Goal: Task Accomplishment & Management: Manage account settings

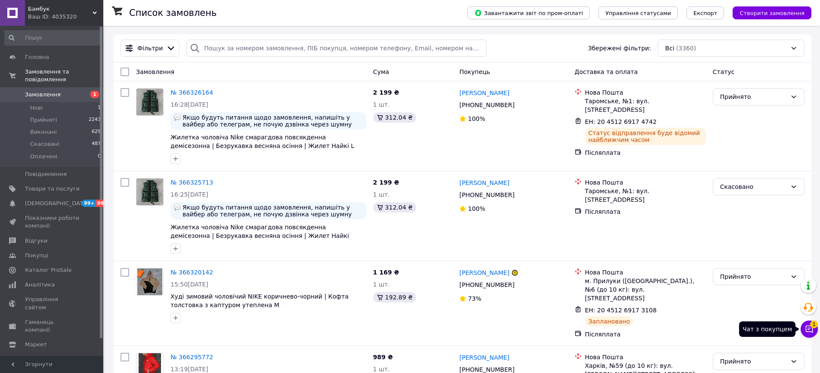
click at [812, 333] on icon at bounding box center [809, 329] width 9 height 9
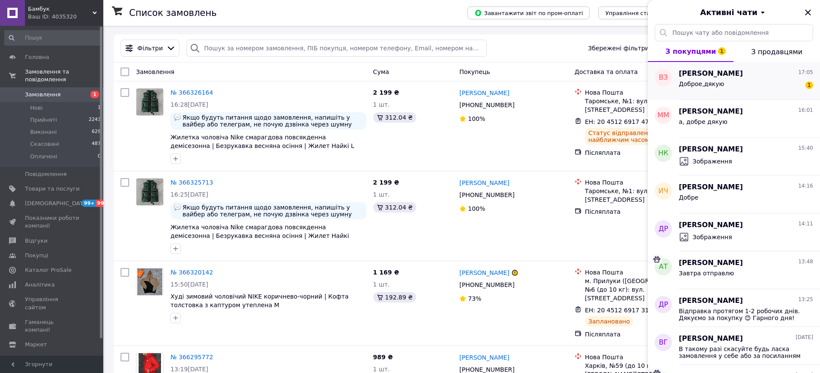
click at [733, 85] on div "Доброе,дякую 1" at bounding box center [746, 86] width 134 height 14
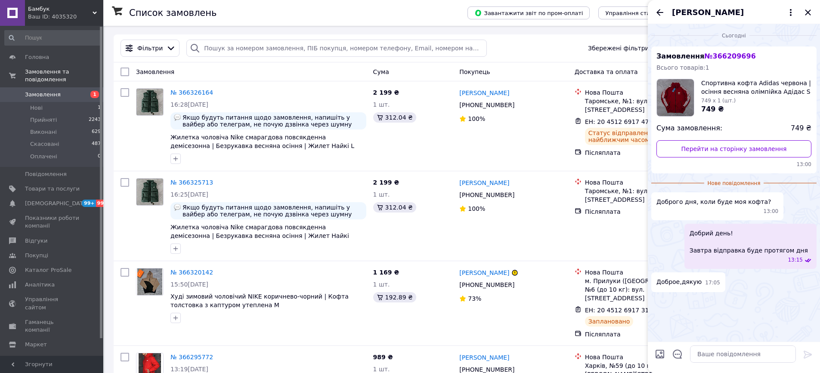
click at [804, 3] on div "[PERSON_NAME]" at bounding box center [734, 12] width 172 height 24
click at [811, 16] on icon "Закрити" at bounding box center [808, 12] width 10 height 10
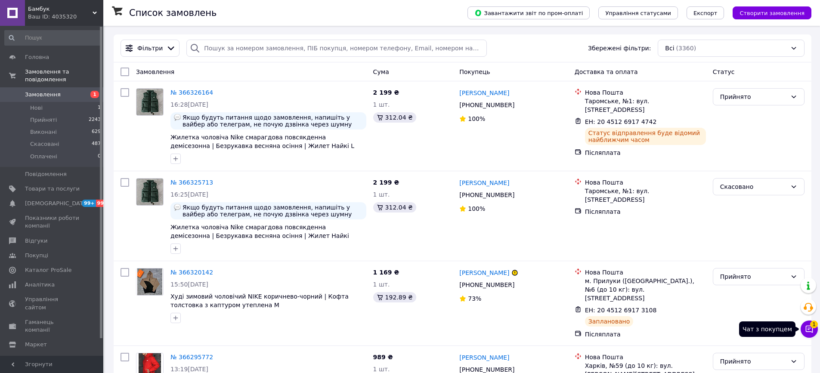
click at [815, 334] on button "Чат з покупцем 1" at bounding box center [809, 329] width 17 height 17
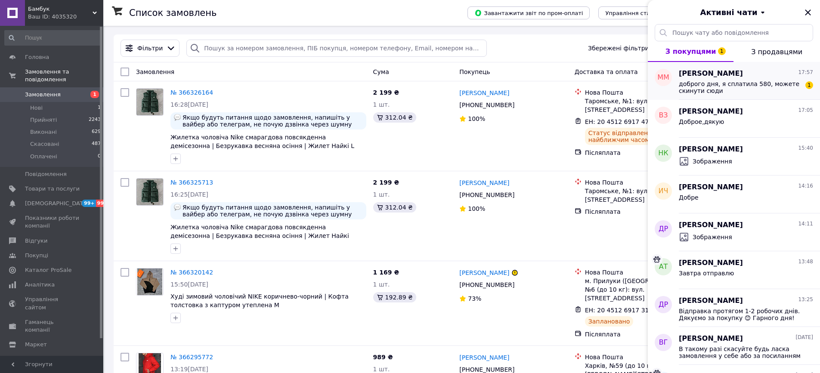
click at [750, 91] on span "доброго дня, я сплатила 580, можете скинути сюди 4149609022468054" at bounding box center [740, 88] width 122 height 14
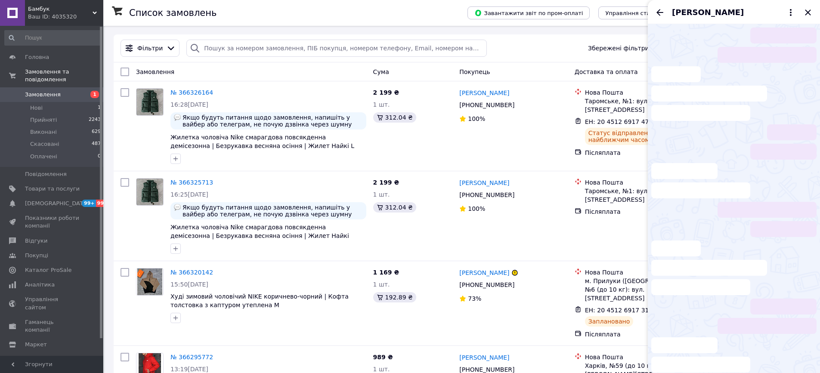
scroll to position [94, 0]
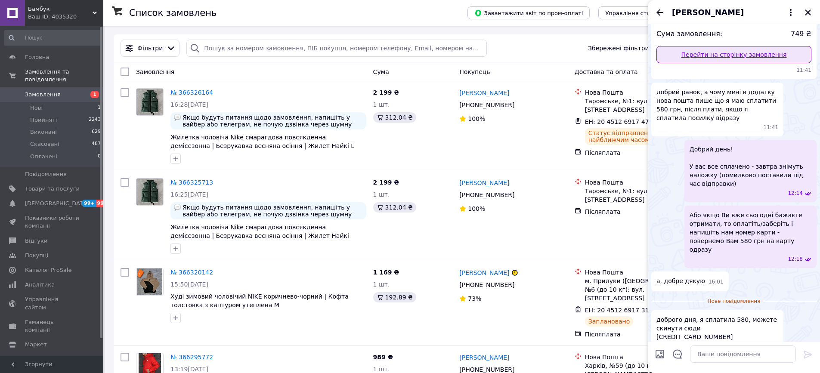
click at [694, 59] on link "Перейти на сторінку замовлення" at bounding box center [734, 54] width 155 height 17
click at [658, 356] on input "Завантажити файли" at bounding box center [660, 354] width 10 height 10
type input "C:\fakepath\Знімок екрана 2025-10-12 о 18.10.57.png"
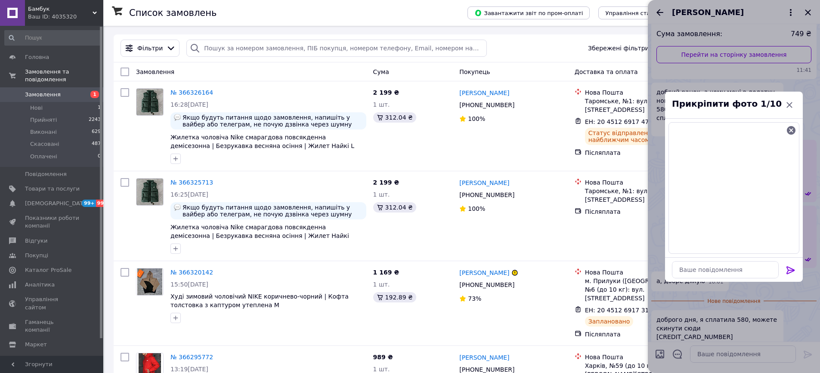
click at [788, 260] on div at bounding box center [734, 270] width 131 height 24
click at [788, 270] on icon at bounding box center [791, 271] width 8 height 8
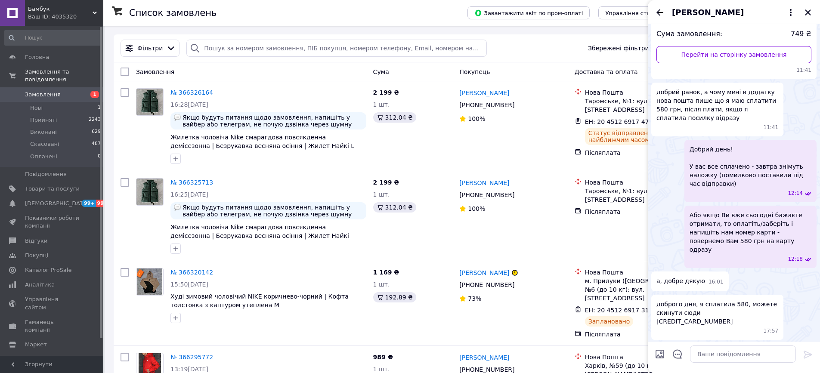
scroll to position [158, 0]
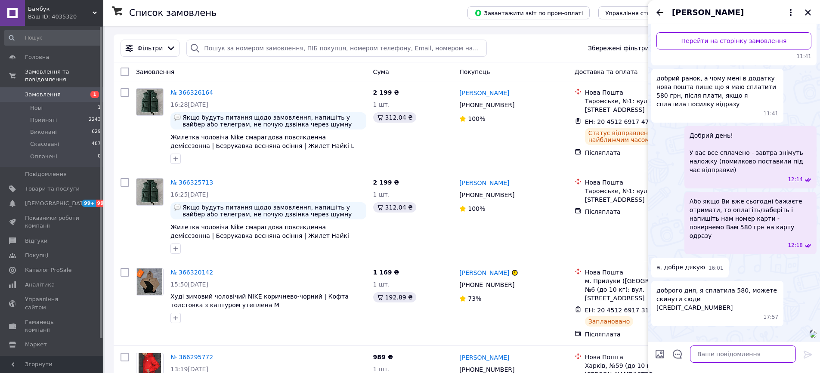
click at [738, 349] on textarea at bounding box center [743, 354] width 106 height 17
type textarea "наразі статус не отримано"
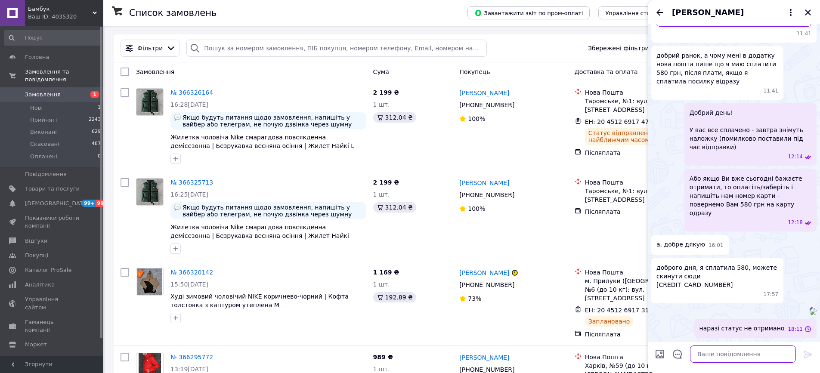
scroll to position [221, 0]
click at [656, 348] on div at bounding box center [660, 356] width 17 height 21
click at [663, 356] on input "Завантажити файли" at bounding box center [660, 354] width 10 height 10
type input "C:\fakepath\Знімок екрана 2025-10-12 о 18.12.09.png"
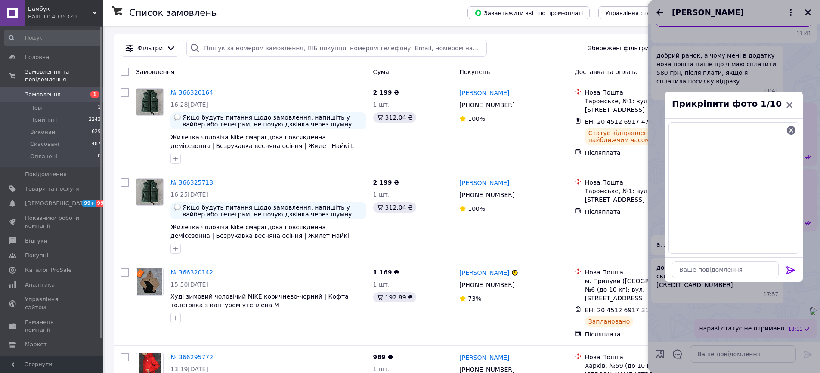
click at [791, 273] on icon at bounding box center [791, 270] width 10 height 10
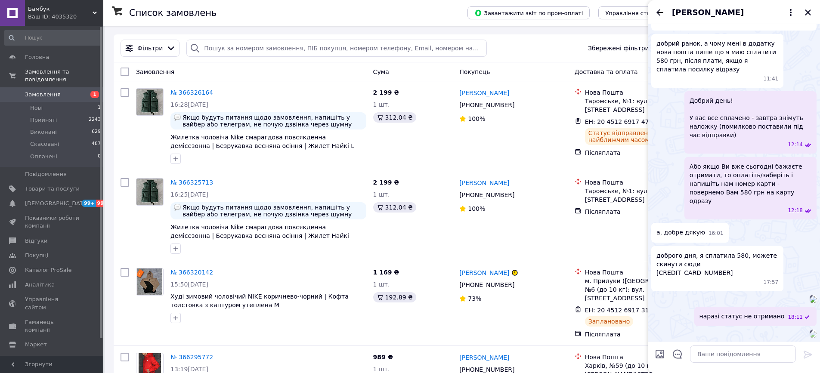
scroll to position [301, 0]
click at [722, 359] on textarea at bounding box center [743, 354] width 106 height 17
type textarea "оплату бачимо"
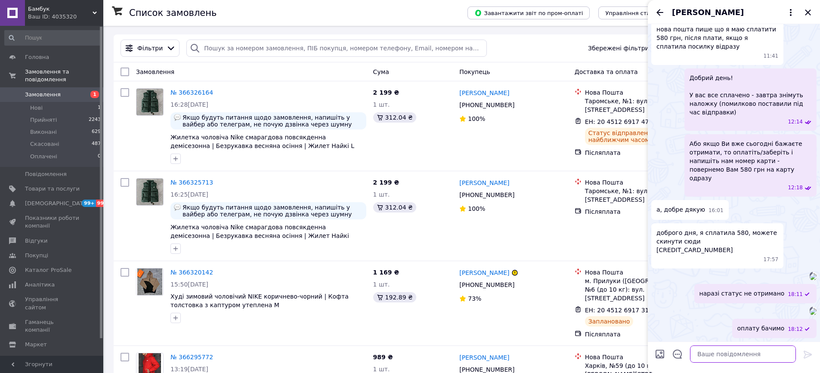
scroll to position [363, 0]
type textarea "зараз переведемо кошти"
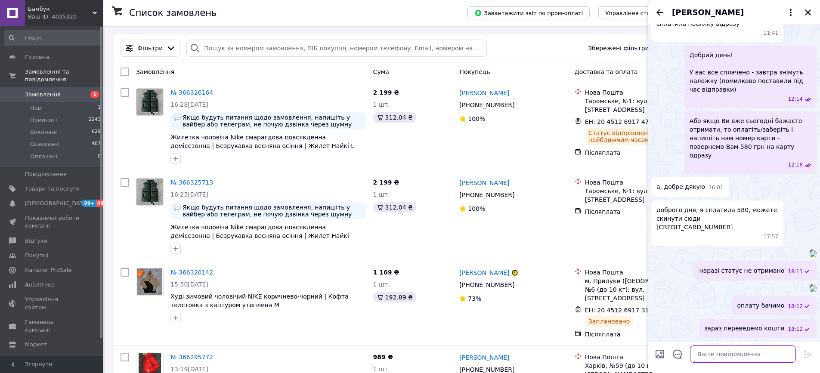
scroll to position [170, 0]
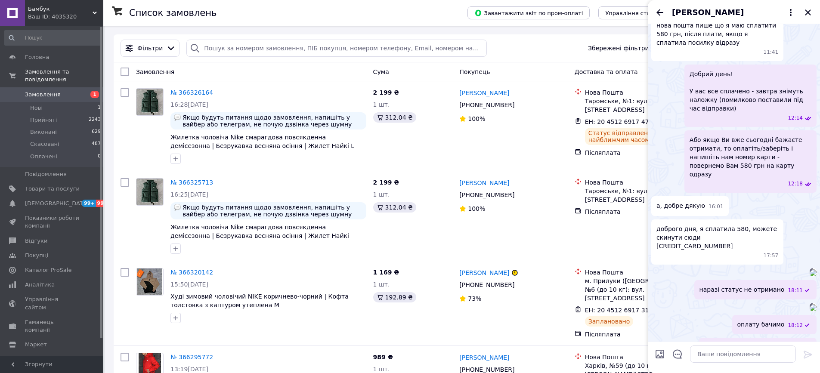
click at [734, 230] on span "доброго дня, я сплатила 580, можете скинути сюди 4149609022468054" at bounding box center [718, 238] width 122 height 26
copy span "4149609022468054"
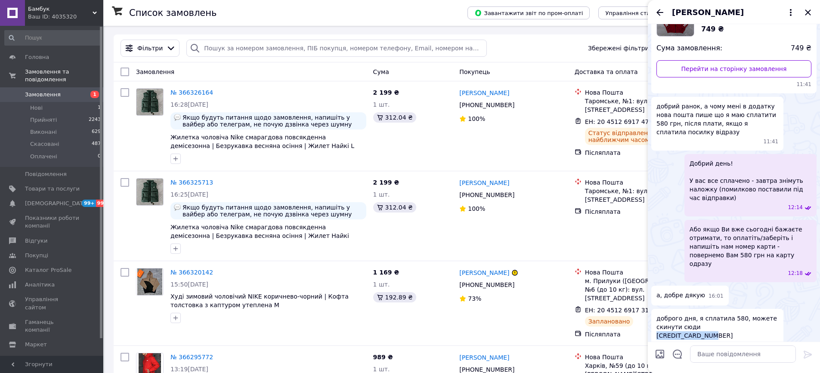
scroll to position [130, 0]
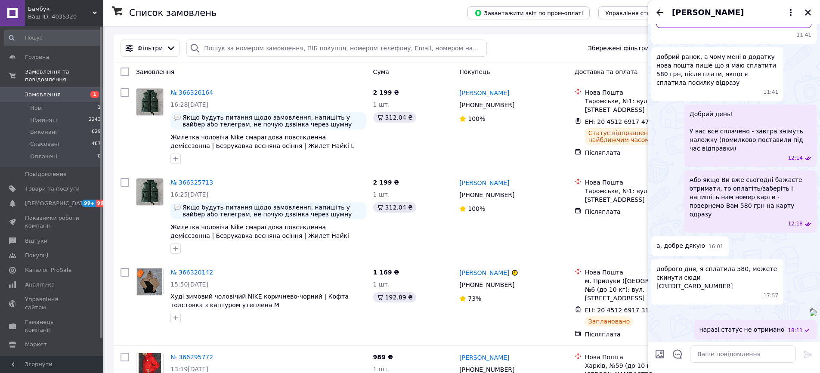
drag, startPoint x: 704, startPoint y: 196, endPoint x: 720, endPoint y: 233, distance: 39.9
click at [705, 196] on span "Або якщо Ви вже сьогодні бажаєте отримати, то оплатіть/заберіть і напишіть нам …" at bounding box center [751, 197] width 122 height 43
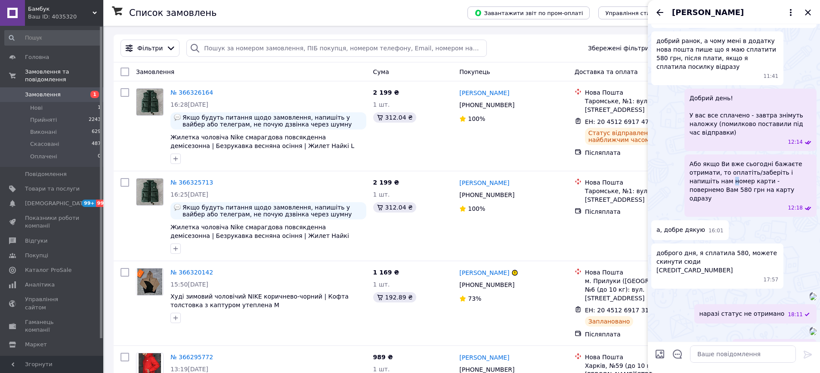
scroll to position [147, 0]
click at [661, 357] on input "Завантажити файли" at bounding box center [660, 354] width 10 height 10
type input "C:\fakepath\Знімок екрана 2025-10-12 о 18.15.15.png"
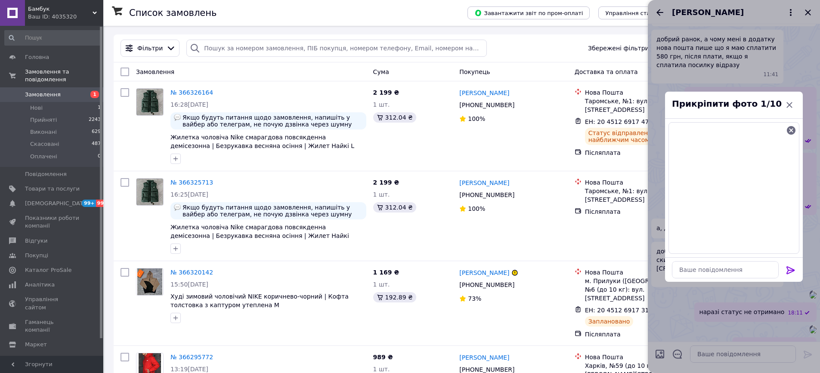
click at [794, 273] on icon at bounding box center [791, 270] width 10 height 10
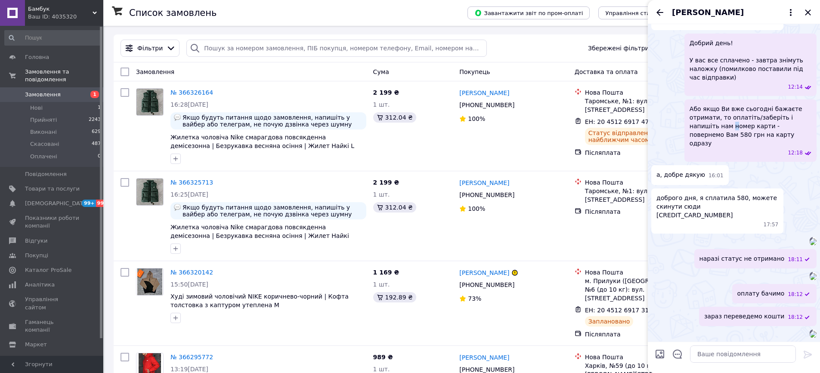
scroll to position [519, 0]
click at [803, 12] on icon "Закрити" at bounding box center [808, 12] width 10 height 10
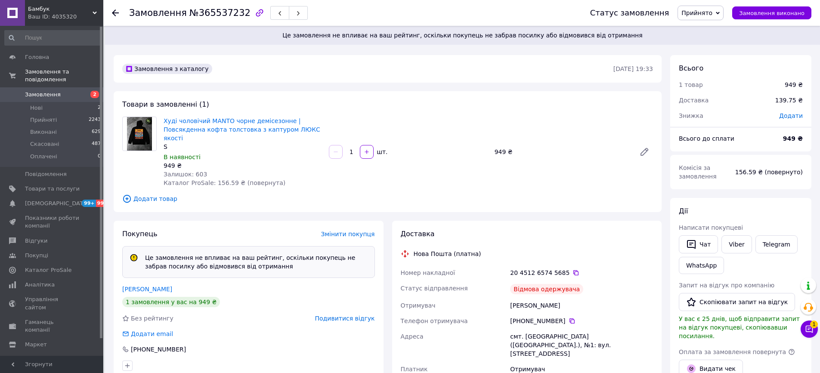
click at [361, 318] on span "Подивитися відгук" at bounding box center [345, 318] width 60 height 7
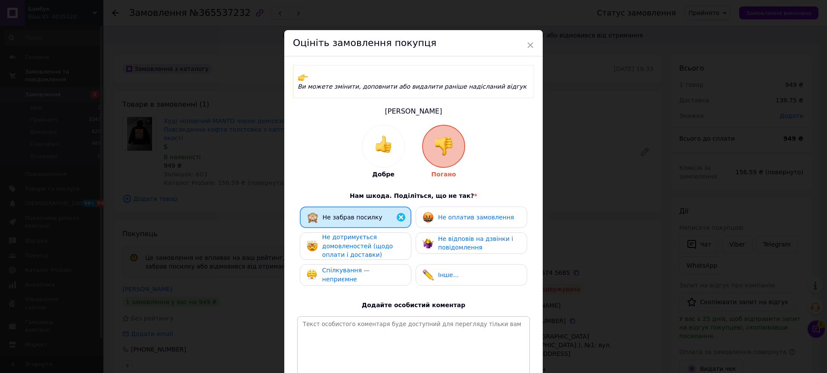
drag, startPoint x: 642, startPoint y: 242, endPoint x: 650, endPoint y: 240, distance: 7.9
click at [642, 242] on div "× Оцініть замовлення покупця Ви можете змінити, доповнити або видалити раніше н…" at bounding box center [413, 186] width 827 height 373
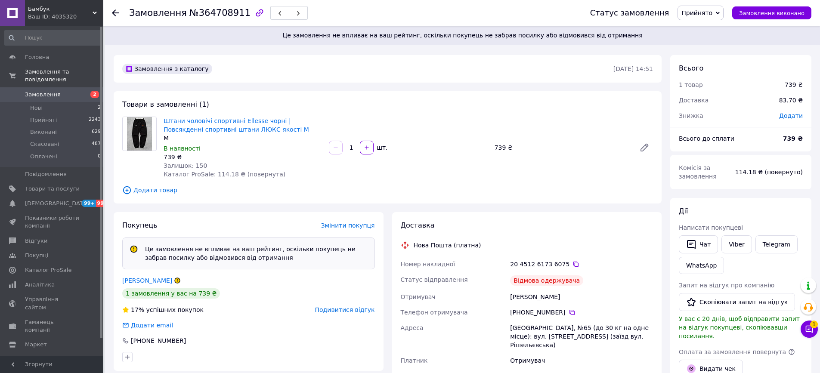
click at [326, 308] on span "Подивитися відгук" at bounding box center [345, 310] width 60 height 7
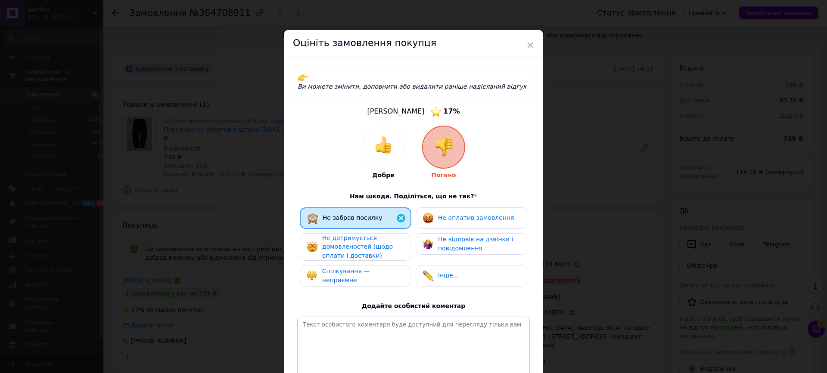
click at [708, 165] on div "× Оцініть замовлення покупця Ви можете змінити, доповнити або видалити раніше н…" at bounding box center [413, 186] width 827 height 373
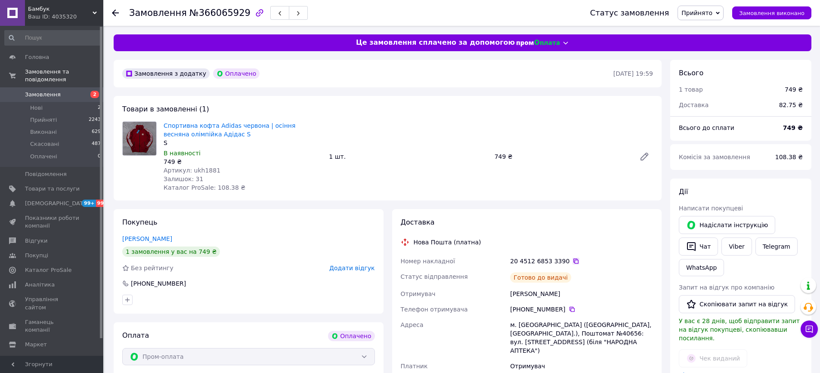
click at [574, 264] on icon at bounding box center [576, 261] width 7 height 7
click at [581, 309] on div "+380 66 230 84 75" at bounding box center [581, 309] width 143 height 9
click at [565, 309] on div "+380 66 230 84 75" at bounding box center [581, 309] width 143 height 9
click at [567, 309] on div "+380 66 230 84 75" at bounding box center [581, 309] width 143 height 9
click at [572, 310] on icon at bounding box center [572, 309] width 7 height 7
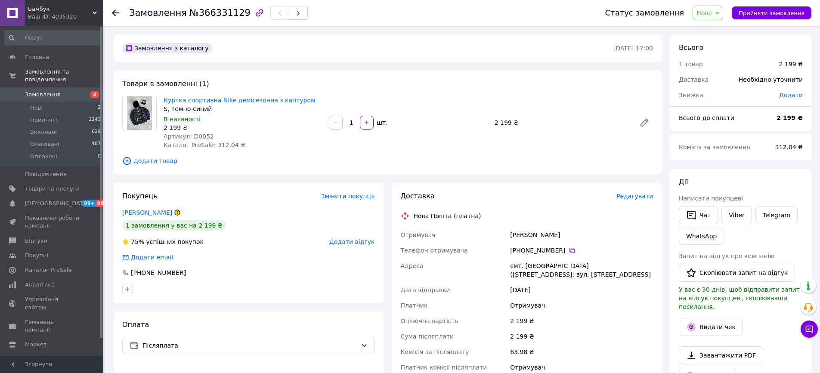
click at [754, 215] on div "Telegram" at bounding box center [777, 216] width 46 height 22
click at [742, 217] on link "Viber" at bounding box center [737, 215] width 30 height 18
click at [121, 208] on div "Покупець Змінити покупця Таран Денис 1 замовлення у вас на 2 199 ₴ 75% успішних…" at bounding box center [249, 243] width 270 height 120
click at [126, 209] on link "Таран Денис" at bounding box center [147, 212] width 50 height 7
click at [208, 135] on span "Артикул: D0052" at bounding box center [189, 136] width 50 height 7
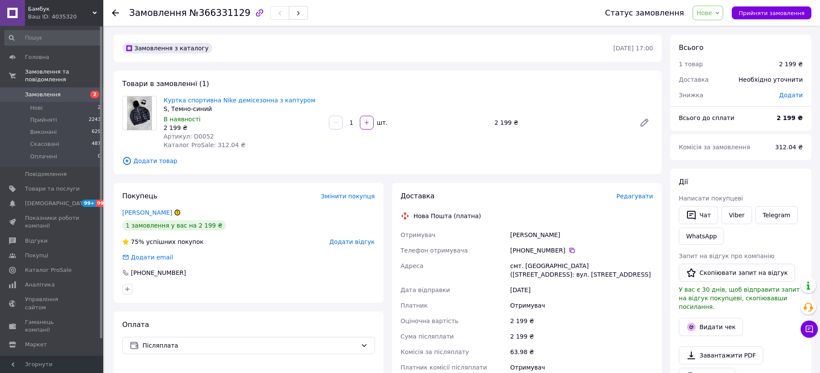
click at [208, 135] on span "Артикул: D0052" at bounding box center [189, 136] width 50 height 7
click at [197, 136] on span "Артикул: D0052" at bounding box center [189, 136] width 50 height 7
copy span "D0052"
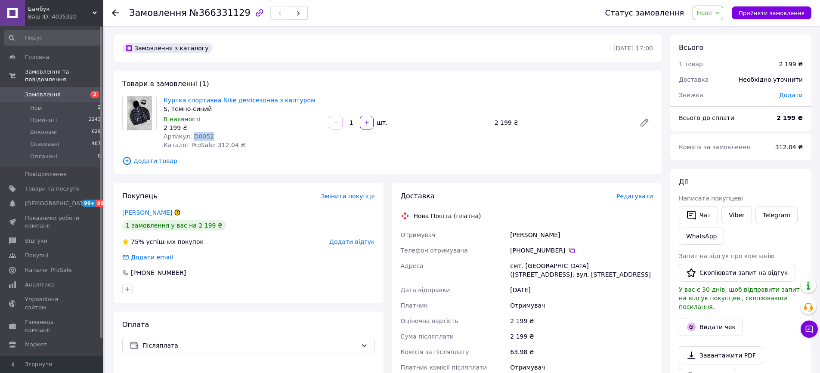
click at [533, 237] on div "Таран Денис" at bounding box center [582, 235] width 146 height 16
copy div "Таран Денис"
click at [569, 252] on icon at bounding box center [572, 250] width 7 height 7
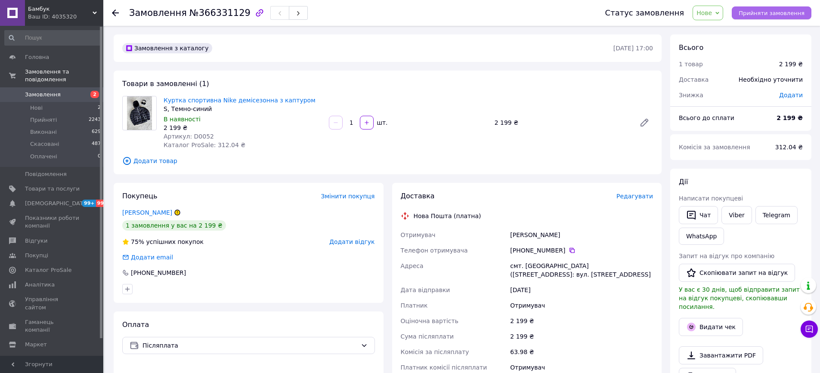
click at [762, 19] on button "Прийняти замовлення" at bounding box center [772, 12] width 80 height 13
